Goal: Entertainment & Leisure: Consume media (video, audio)

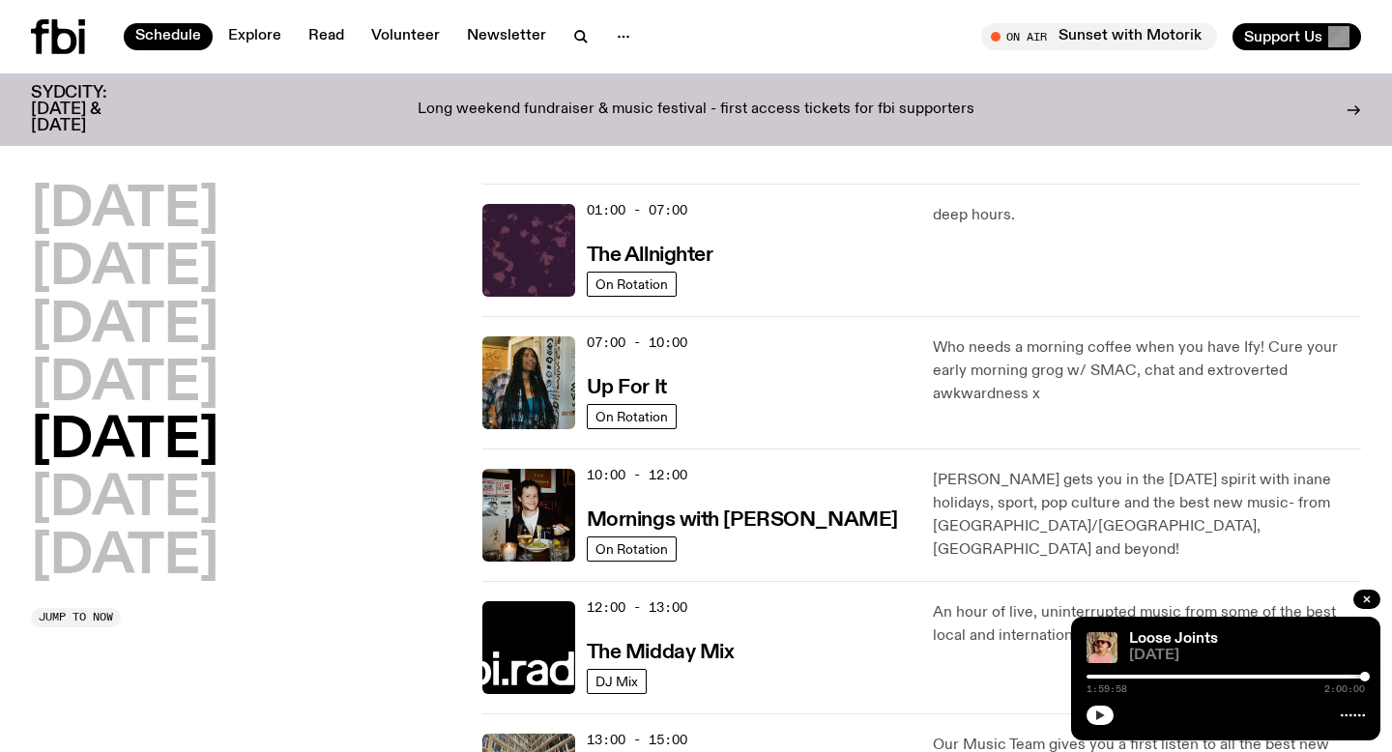
click at [896, 711] on icon "button" at bounding box center [1100, 716] width 12 height 12
click at [127, 565] on h2 "[DATE]" at bounding box center [125, 558] width 188 height 54
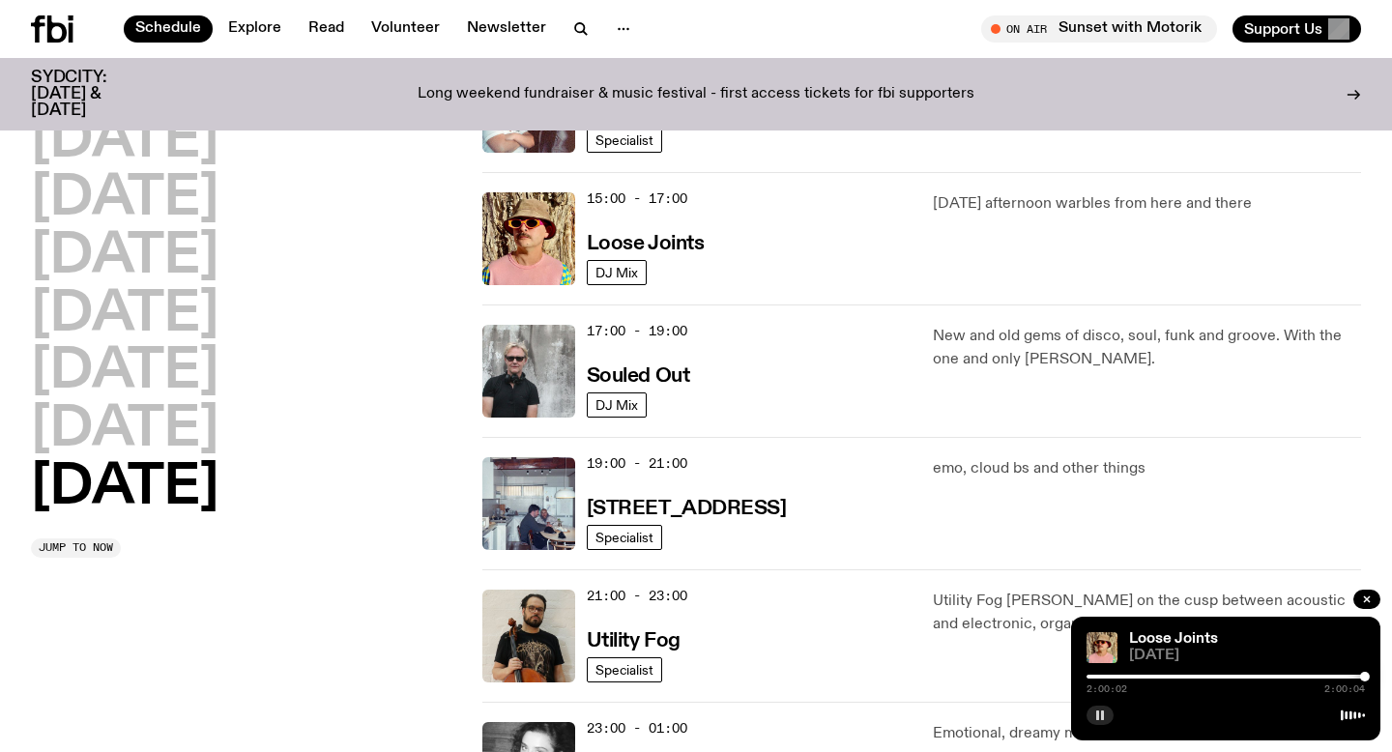
scroll to position [1026, 0]
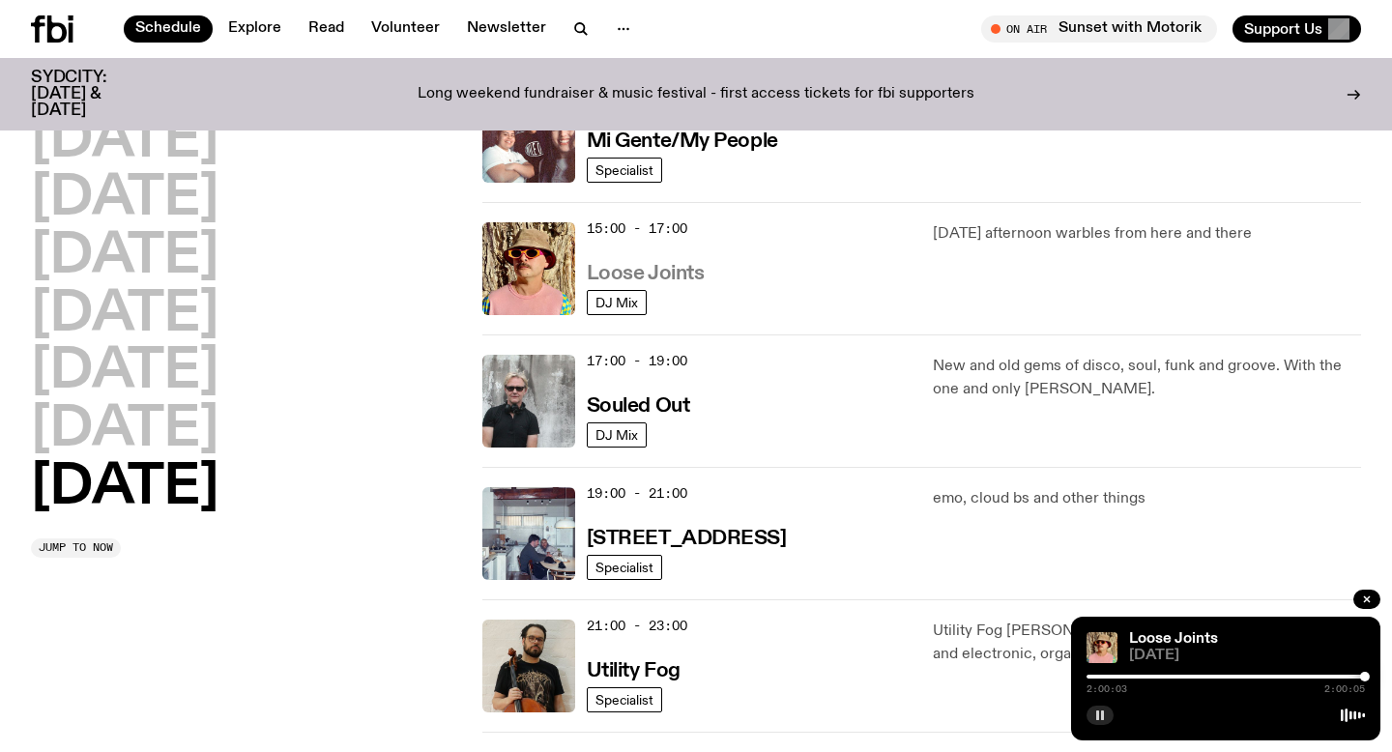
click at [663, 277] on h3 "Loose Joints" at bounding box center [646, 274] width 118 height 20
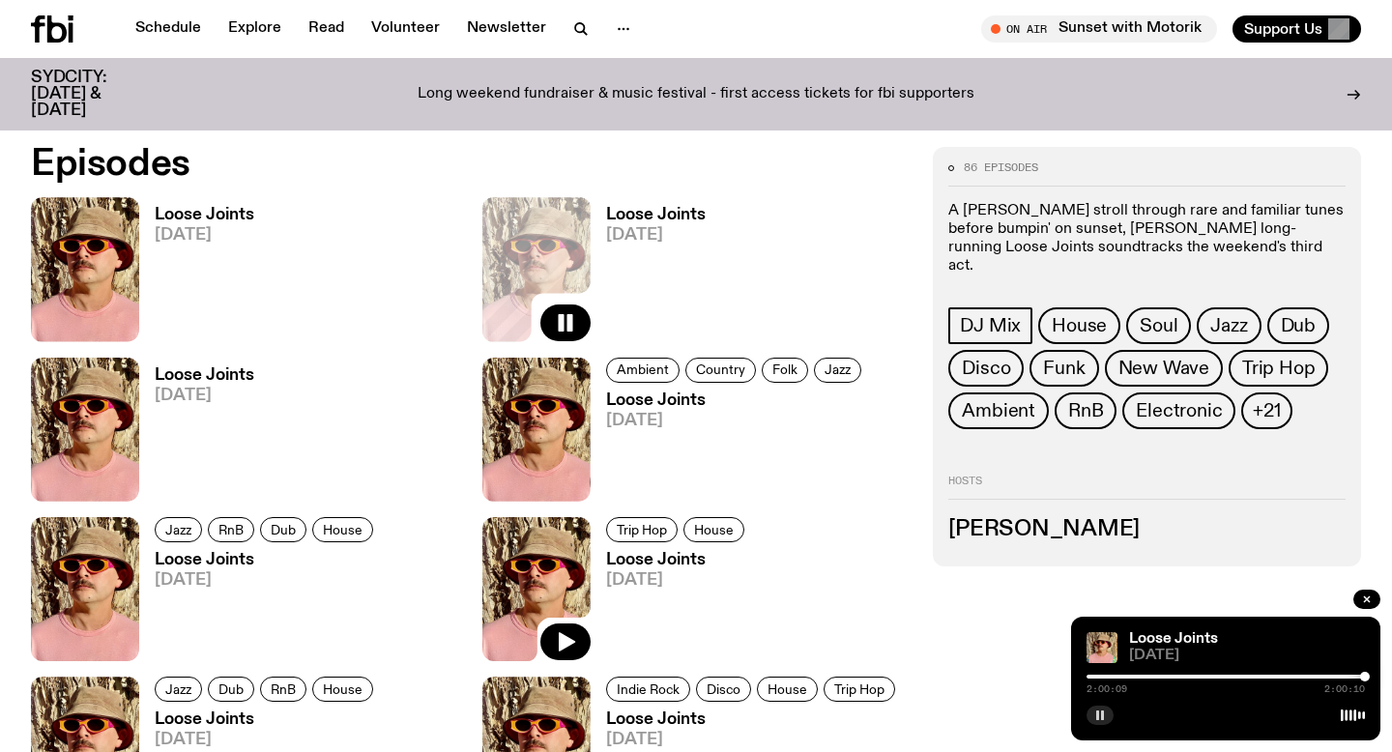
scroll to position [905, 0]
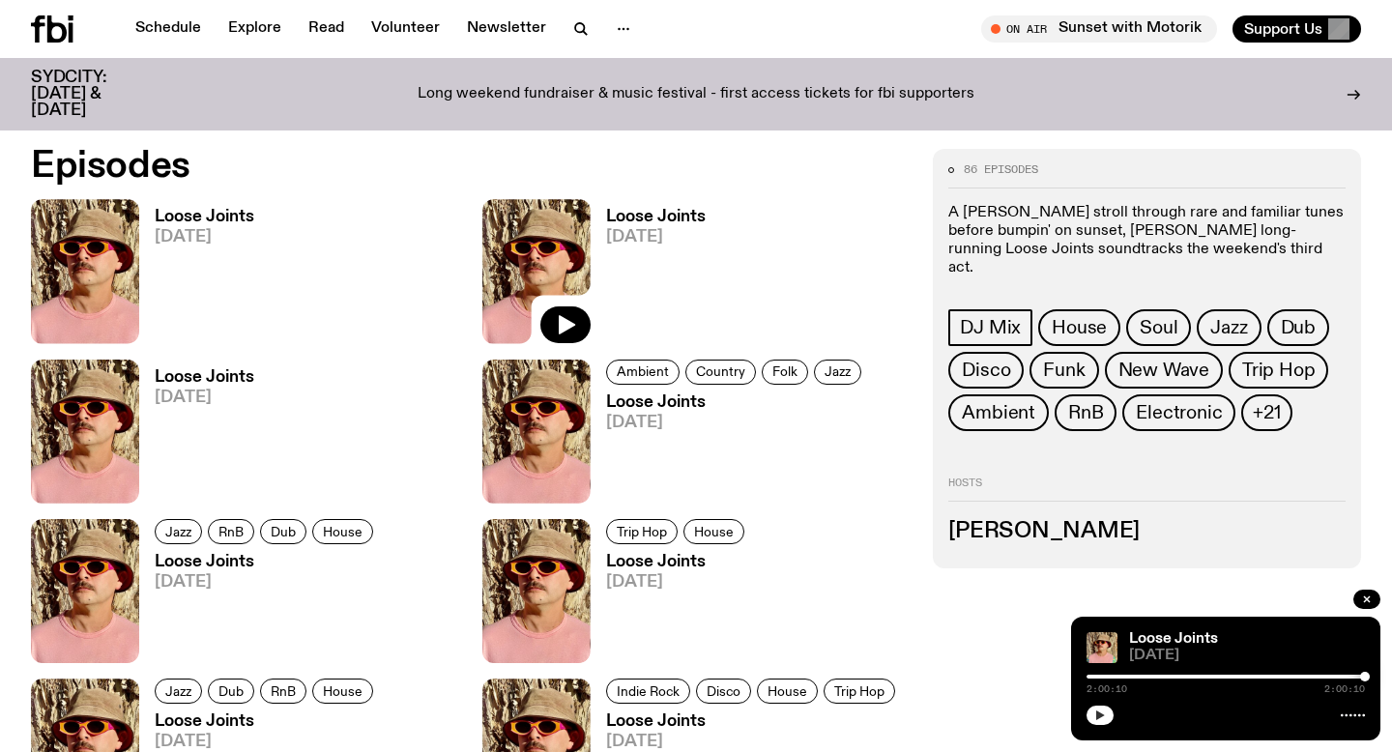
click at [154, 484] on link "Loose Joints [DATE]" at bounding box center [196, 436] width 115 height 134
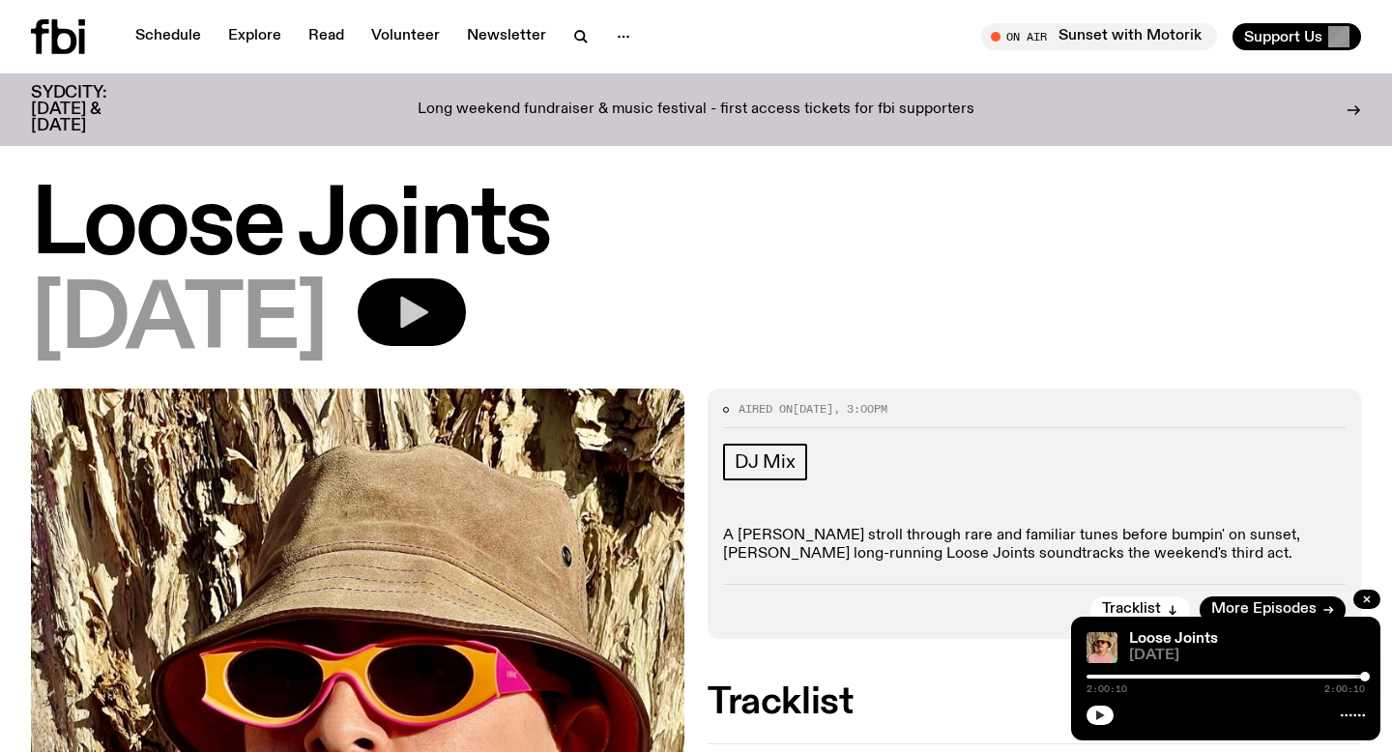
click at [428, 314] on icon "button" at bounding box center [414, 313] width 28 height 32
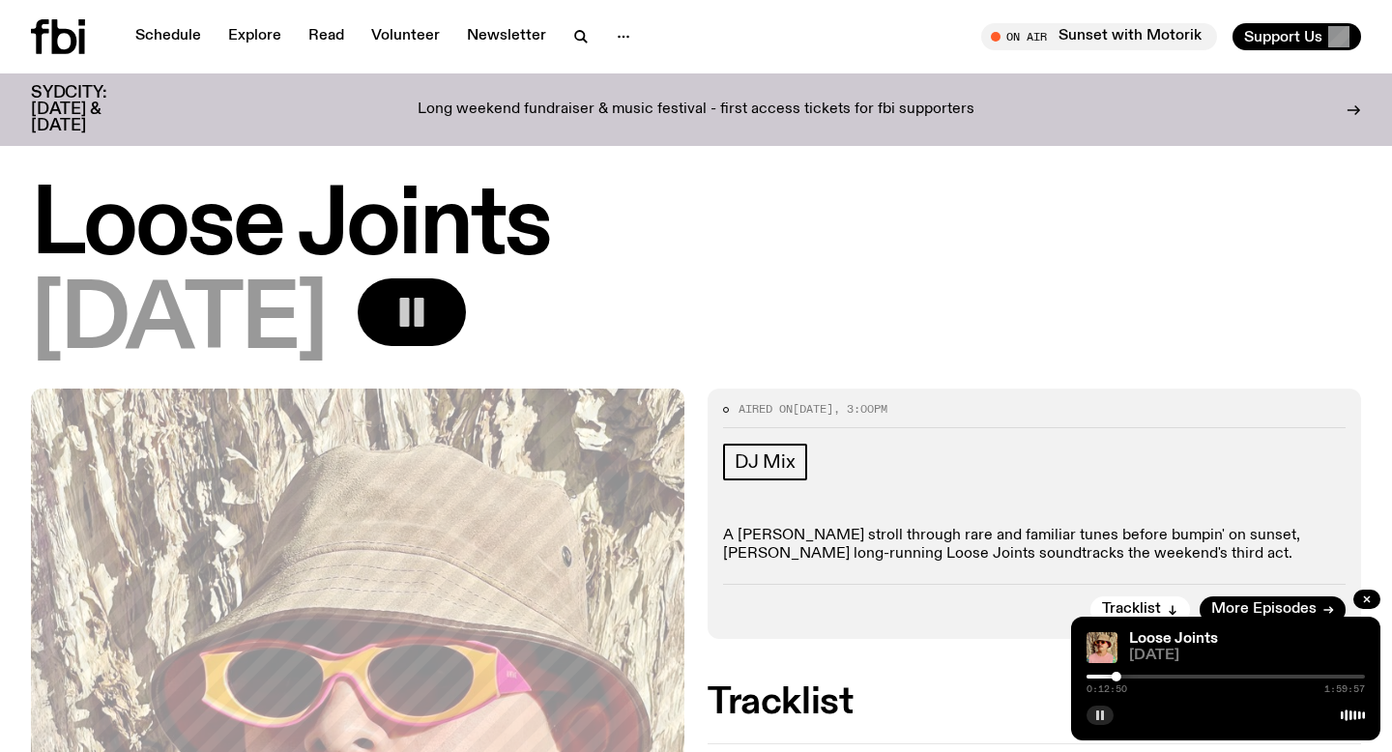
click at [431, 303] on icon "button" at bounding box center [411, 312] width 39 height 39
